Goal: Obtain resource: Obtain resource

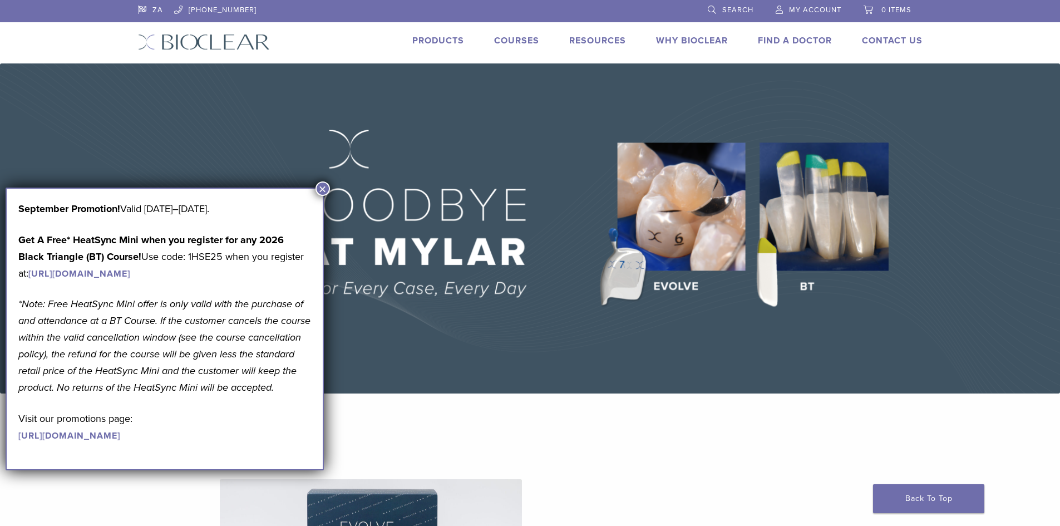
click at [319, 189] on button "×" at bounding box center [323, 188] width 14 height 14
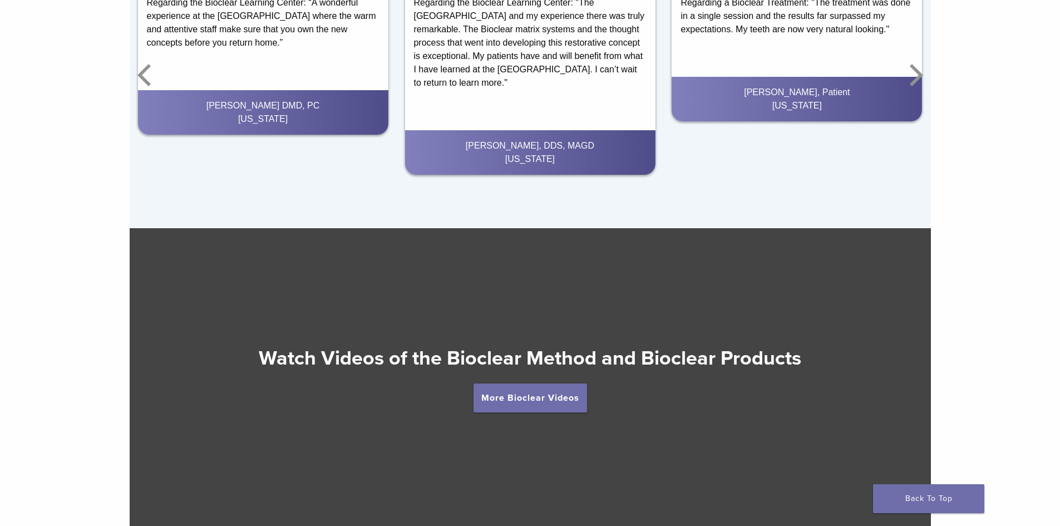
scroll to position [2110, 0]
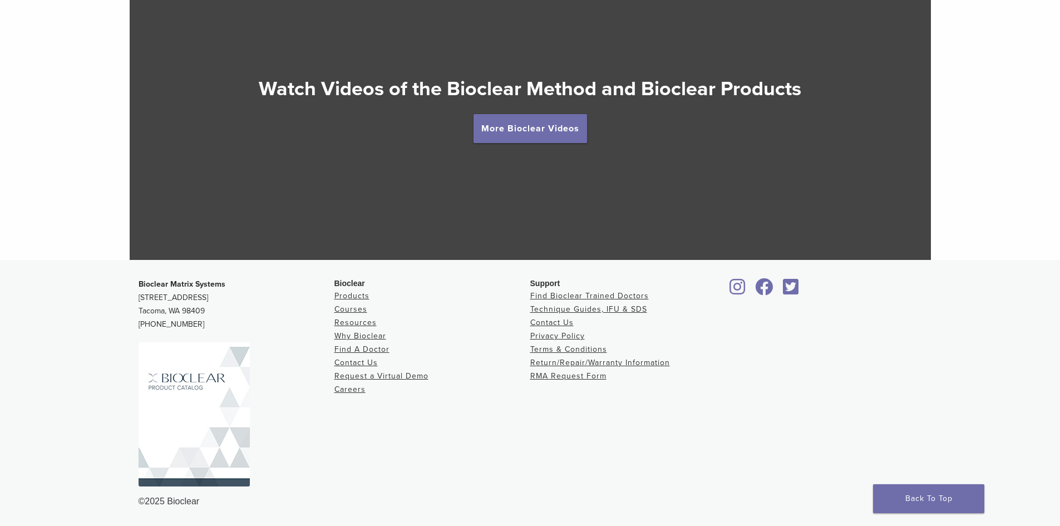
click at [345, 297] on link "Products" at bounding box center [352, 295] width 35 height 9
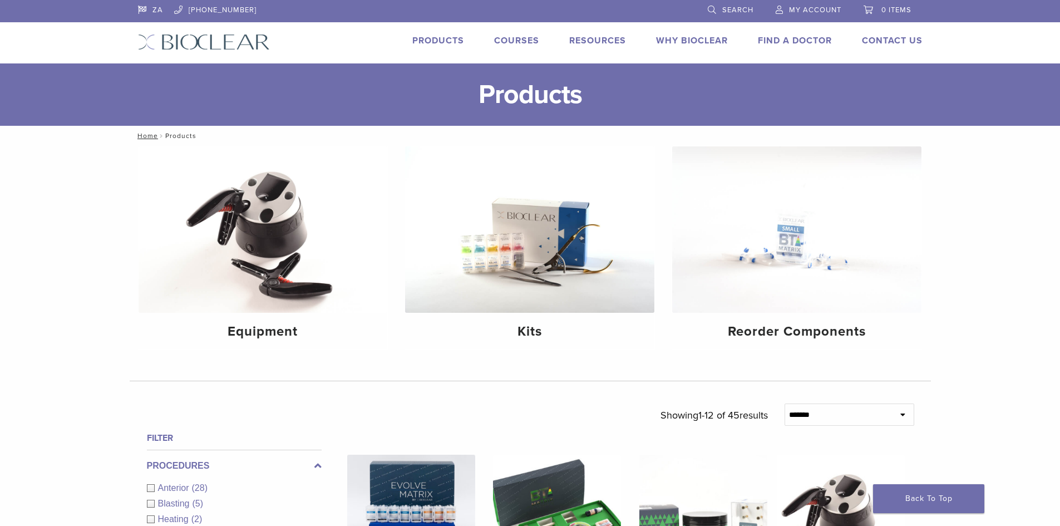
drag, startPoint x: 0, startPoint y: 0, endPoint x: 310, endPoint y: 397, distance: 503.3
click at [591, 290] on img at bounding box center [529, 229] width 249 height 166
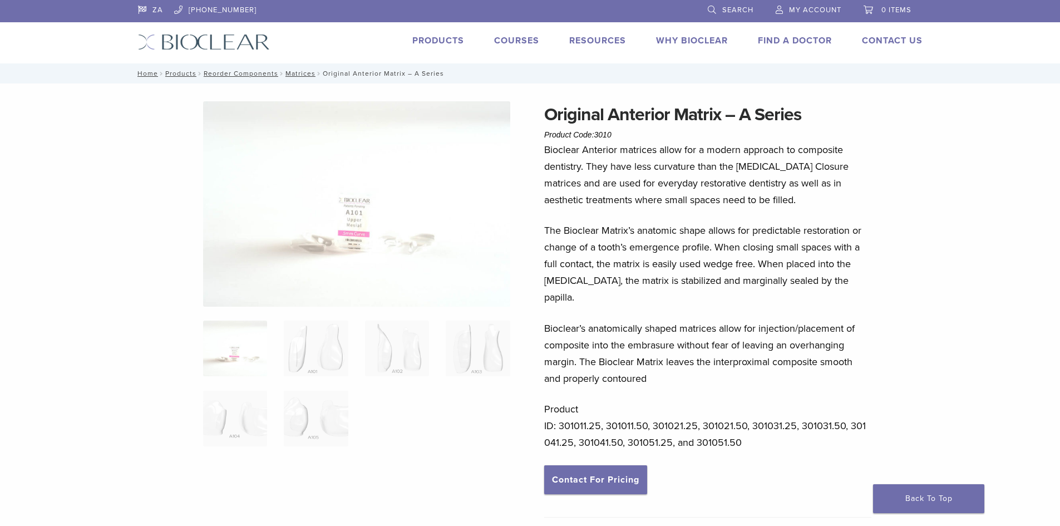
click at [636, 253] on p "The Bioclear Matrix’s anatomic shape allows for predictable restoration or chan…" at bounding box center [707, 264] width 327 height 84
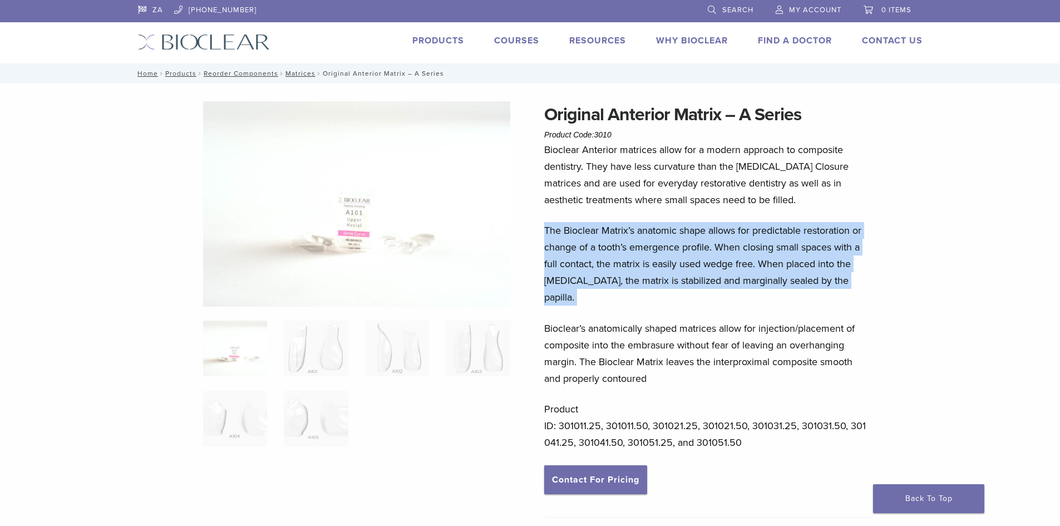
click at [636, 253] on p "The Bioclear Matrix’s anatomic shape allows for predictable restoration or chan…" at bounding box center [707, 264] width 327 height 84
click at [734, 245] on p "The Bioclear Matrix’s anatomic shape allows for predictable restoration or chan…" at bounding box center [707, 264] width 327 height 84
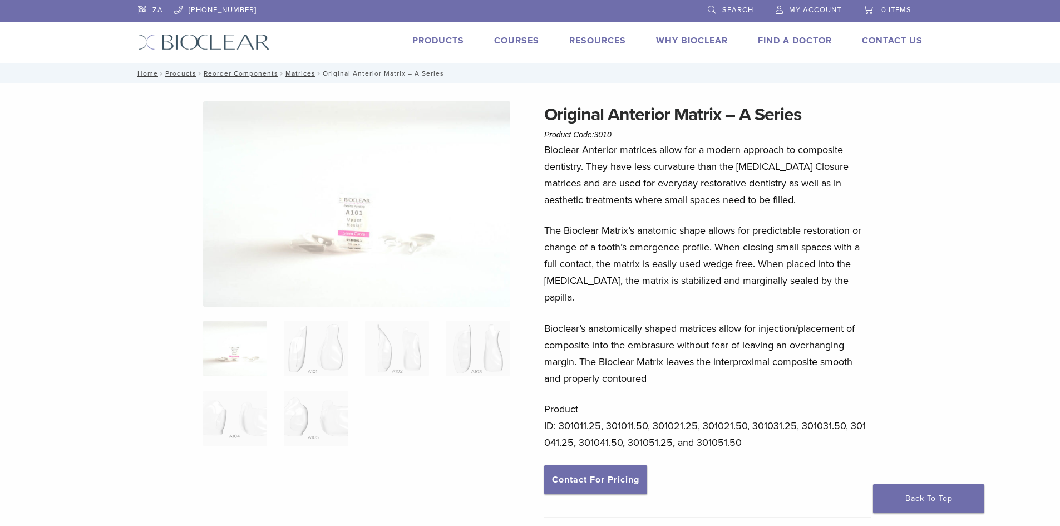
click at [745, 289] on p "The Bioclear Matrix’s anatomic shape allows for predictable restoration or chan…" at bounding box center [707, 264] width 327 height 84
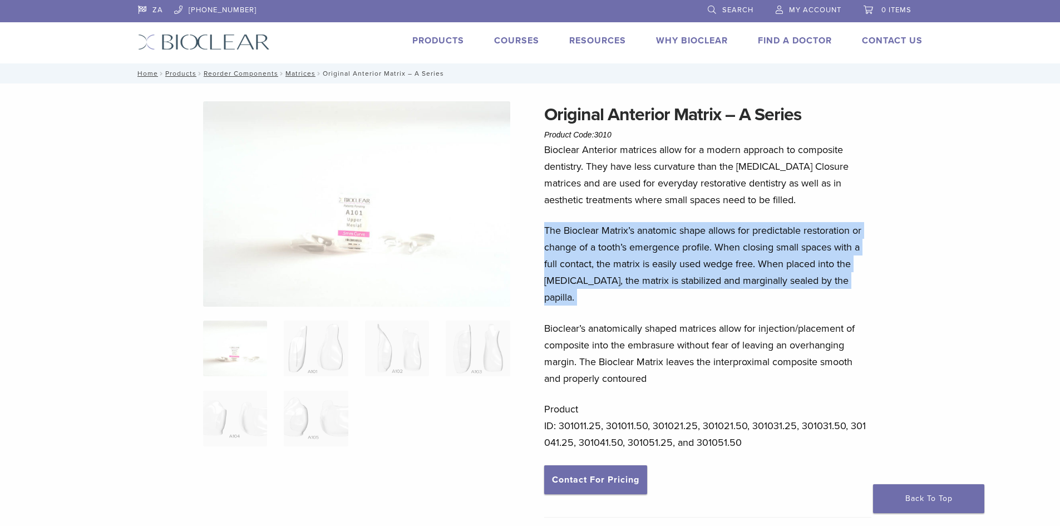
click at [745, 289] on p "The Bioclear Matrix’s anatomic shape allows for predictable restoration or chan…" at bounding box center [707, 264] width 327 height 84
click at [755, 268] on p "The Bioclear Matrix’s anatomic shape allows for predictable restoration or chan…" at bounding box center [707, 264] width 327 height 84
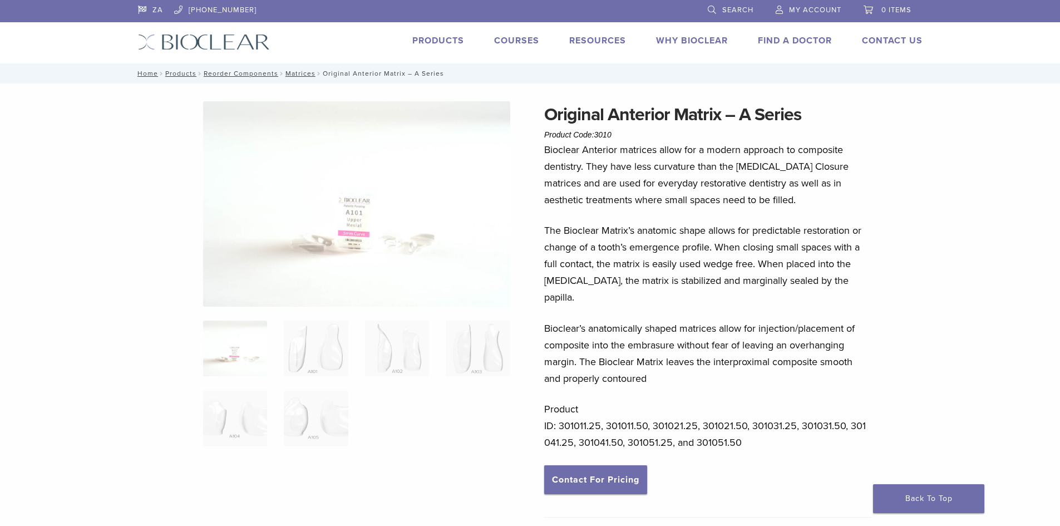
click at [734, 345] on p "Bioclear’s anatomically shaped matrices allow for injection/placement of compos…" at bounding box center [707, 353] width 327 height 67
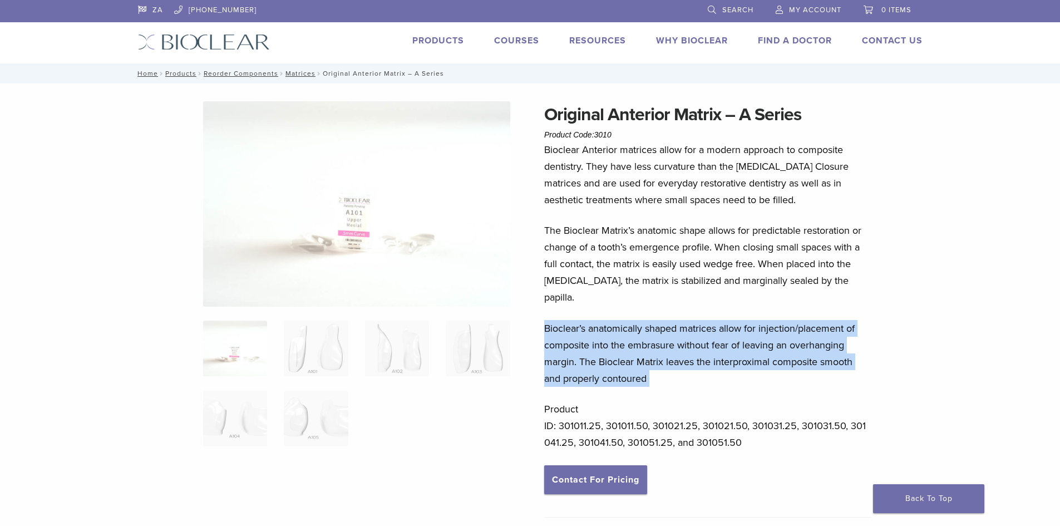
click at [734, 345] on p "Bioclear’s anatomically shaped matrices allow for injection/placement of compos…" at bounding box center [707, 353] width 327 height 67
click at [765, 322] on p "Bioclear’s anatomically shaped matrices allow for injection/placement of compos…" at bounding box center [707, 353] width 327 height 67
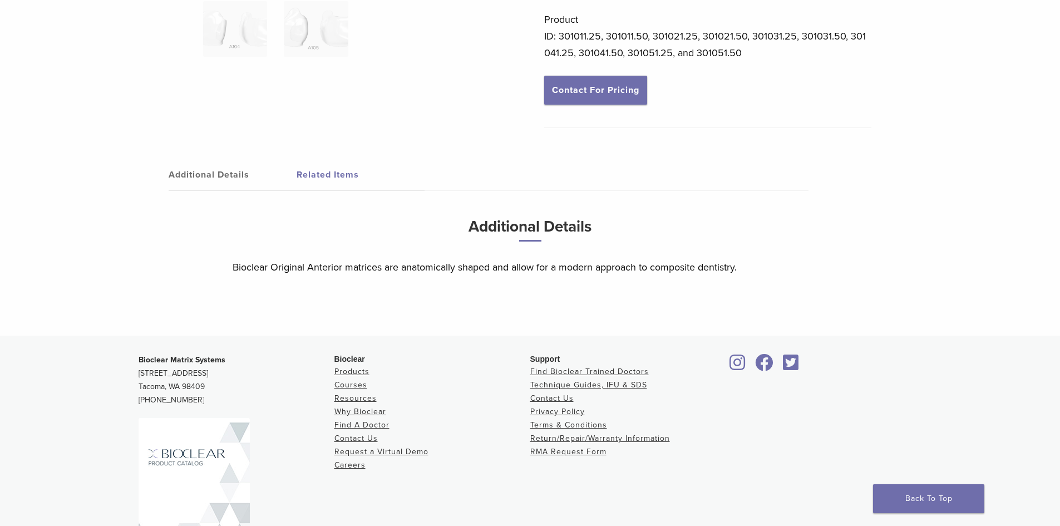
scroll to position [449, 0]
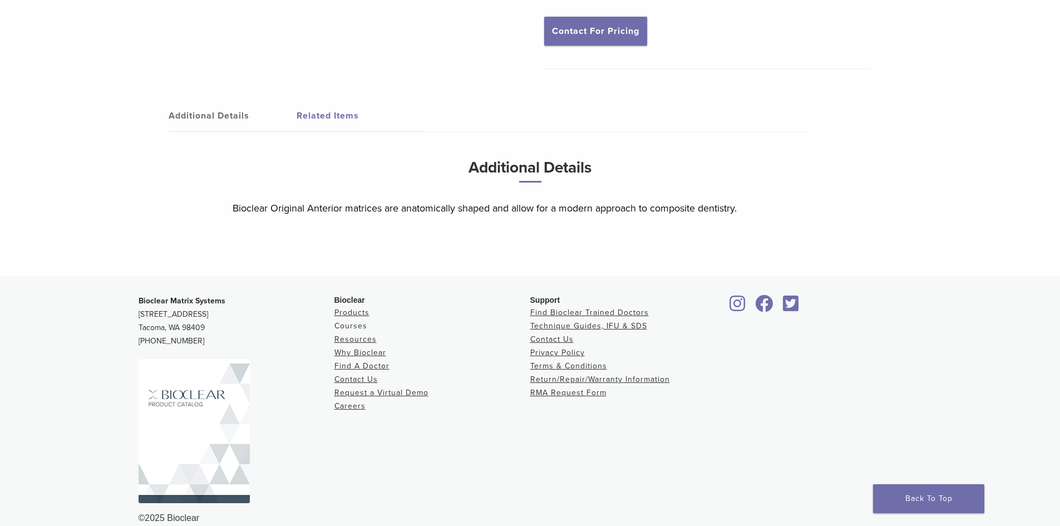
click at [362, 321] on link "Courses" at bounding box center [351, 325] width 33 height 9
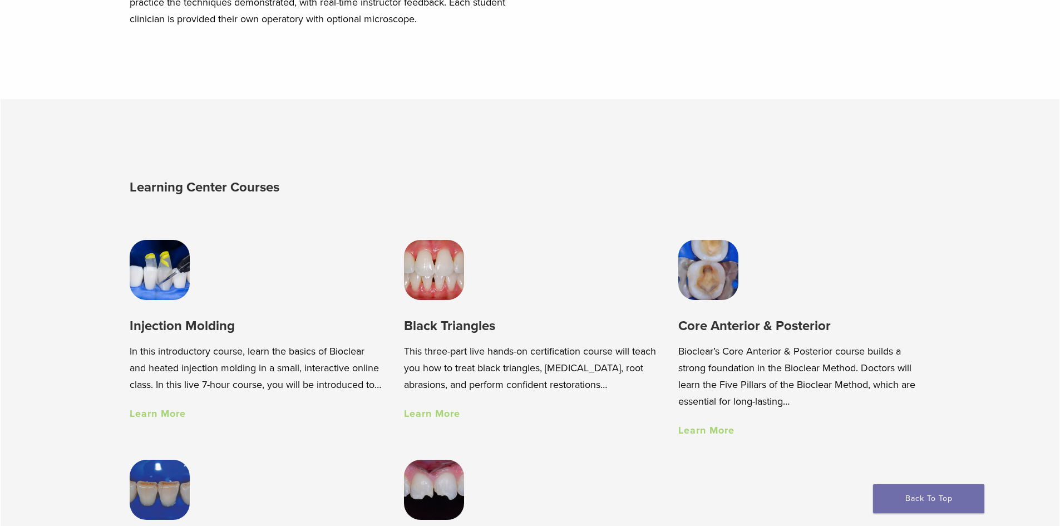
scroll to position [835, 0]
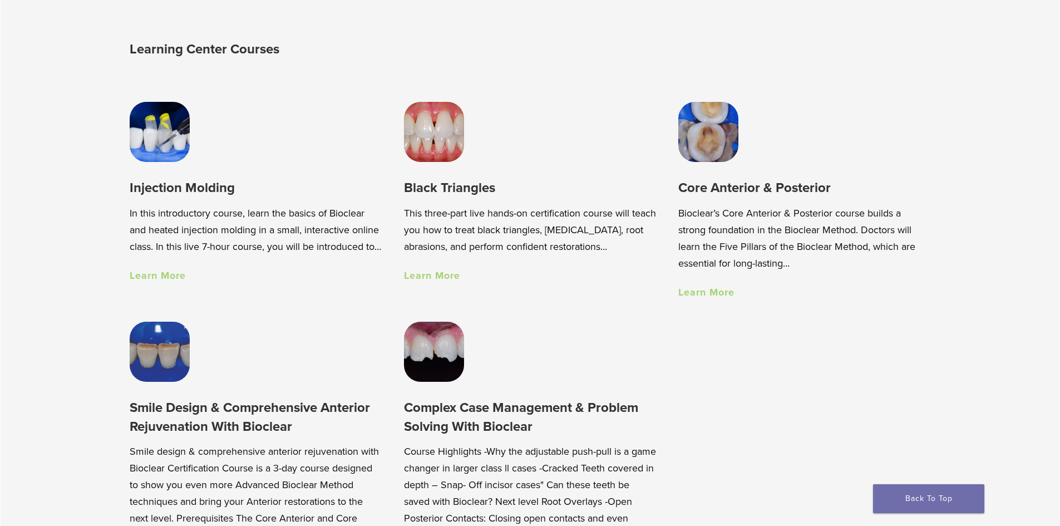
click at [416, 274] on link "Learn More" at bounding box center [432, 275] width 56 height 12
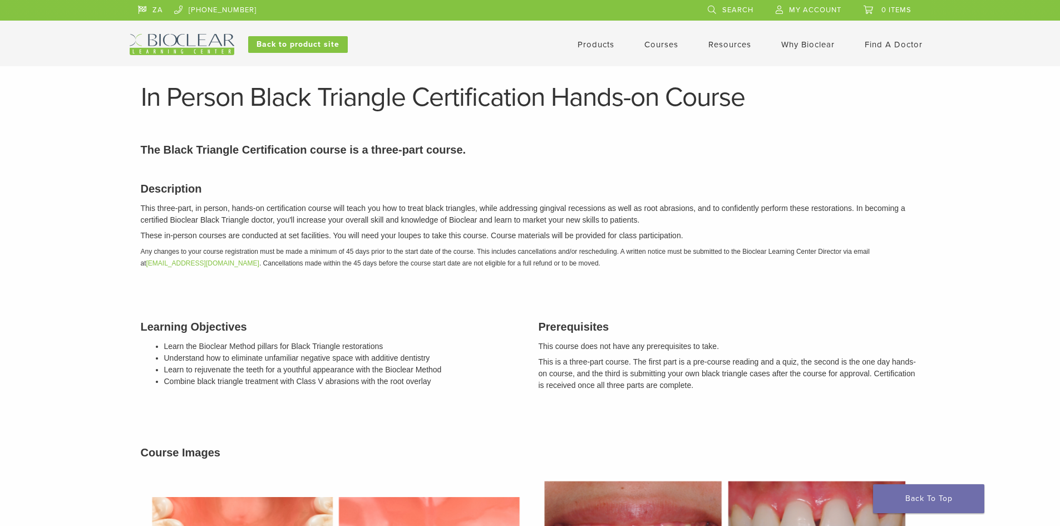
click at [602, 47] on link "Products" at bounding box center [596, 45] width 37 height 10
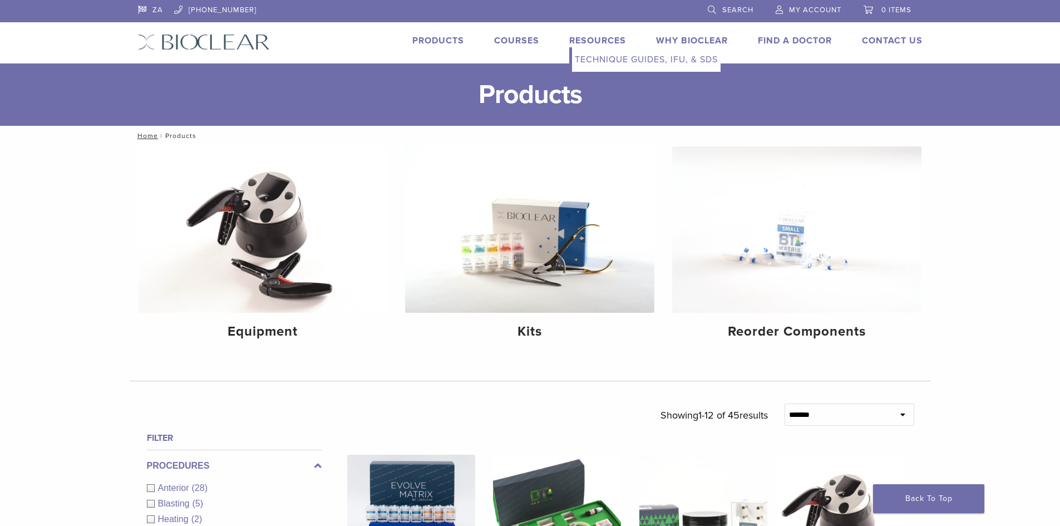
click at [603, 43] on link "Resources" at bounding box center [597, 40] width 57 height 11
click at [603, 58] on link "Technique Guides, IFU, & SDS" at bounding box center [646, 59] width 149 height 24
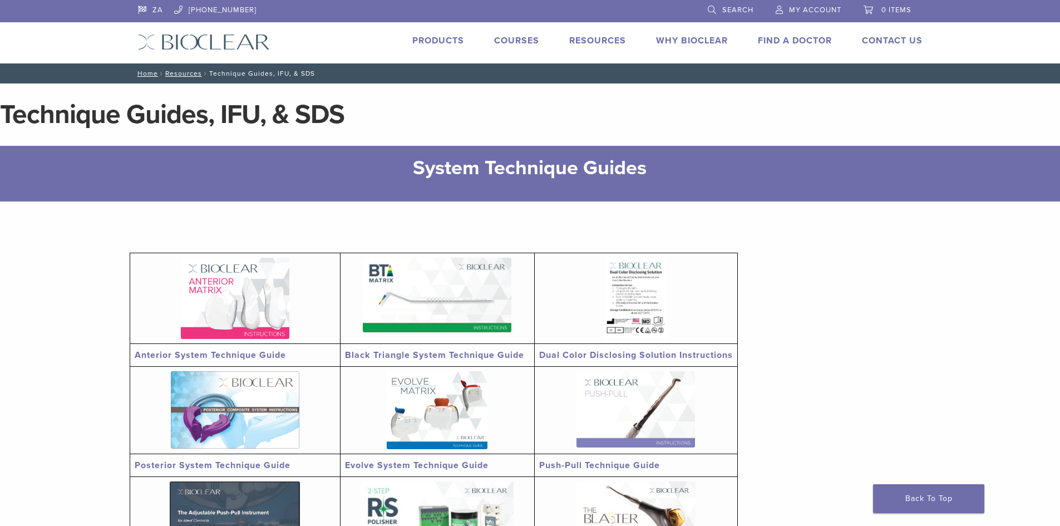
scroll to position [223, 0]
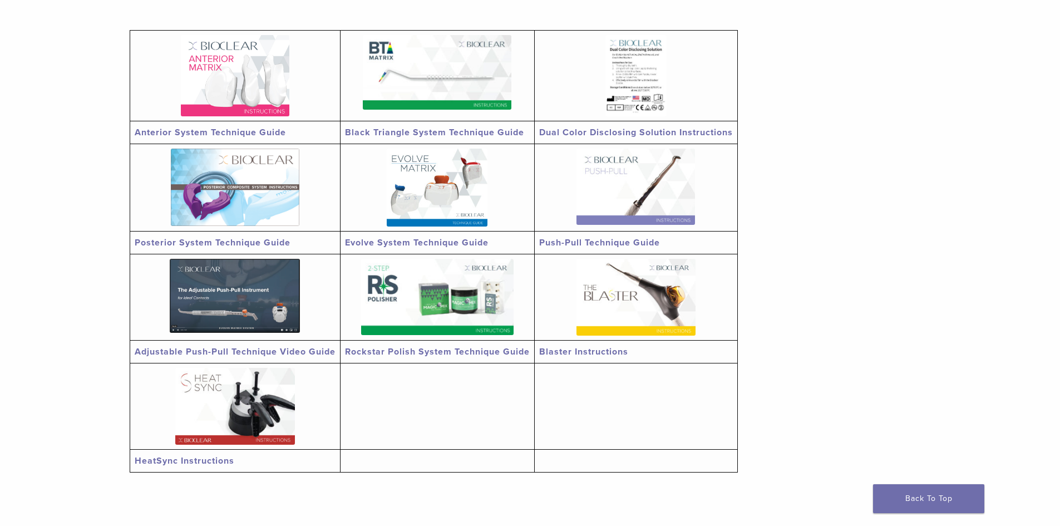
click at [391, 132] on link "Black Triangle System Technique Guide" at bounding box center [434, 132] width 179 height 11
click at [237, 130] on link "Anterior System Technique Guide" at bounding box center [210, 132] width 151 height 11
